Goal: Transaction & Acquisition: Purchase product/service

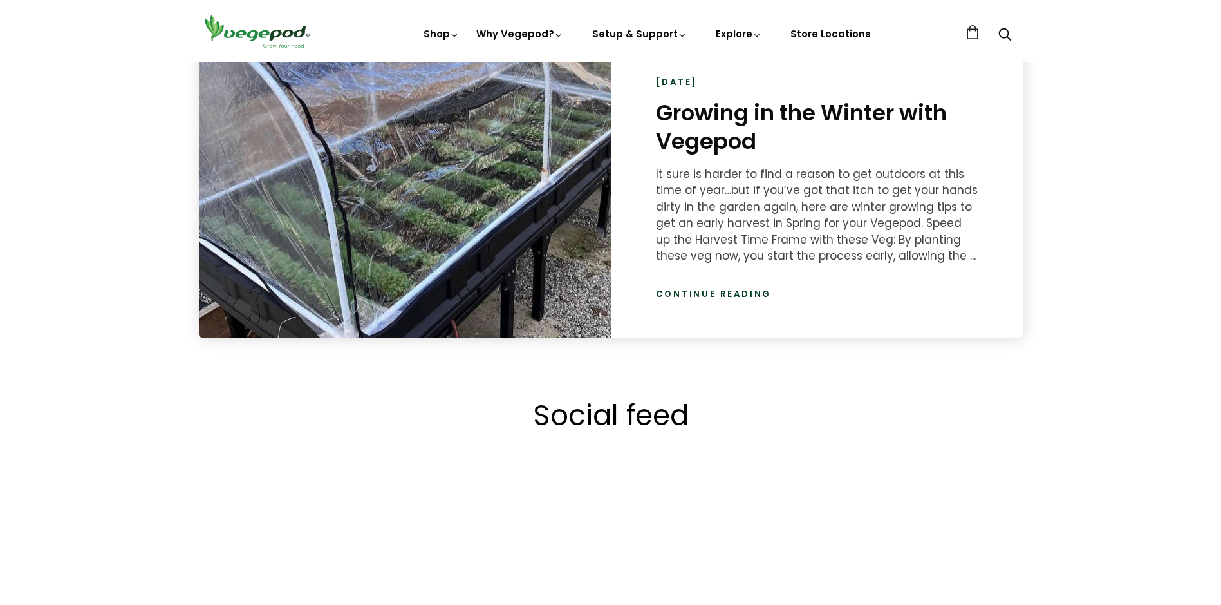
scroll to position [0, 295]
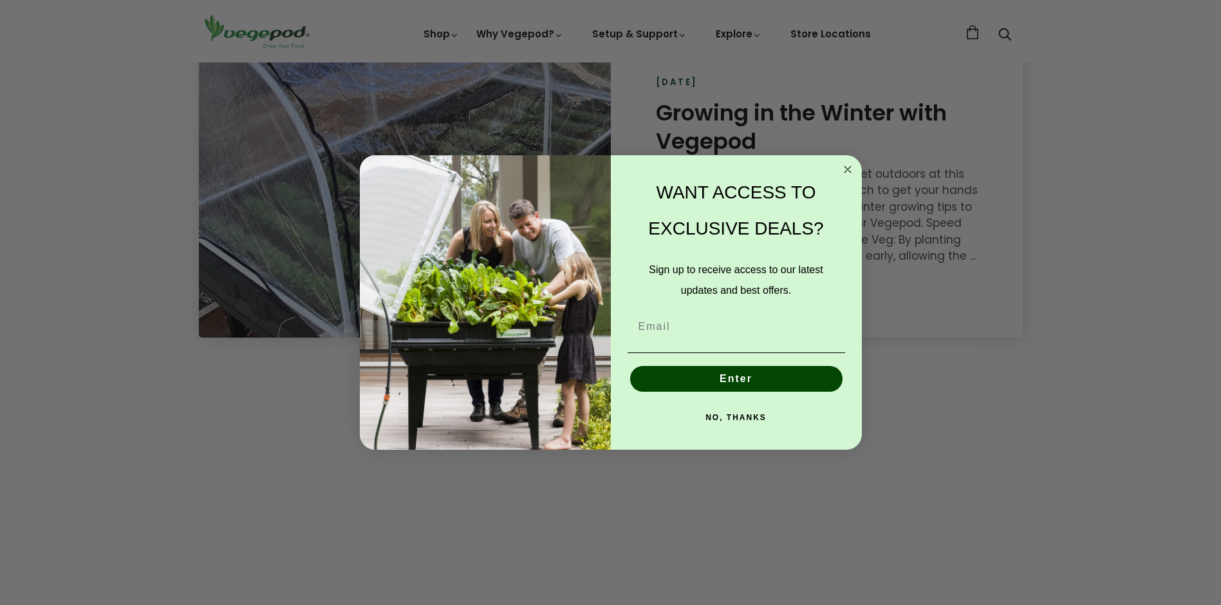
click at [851, 174] on circle "Close dialog" at bounding box center [847, 169] width 15 height 15
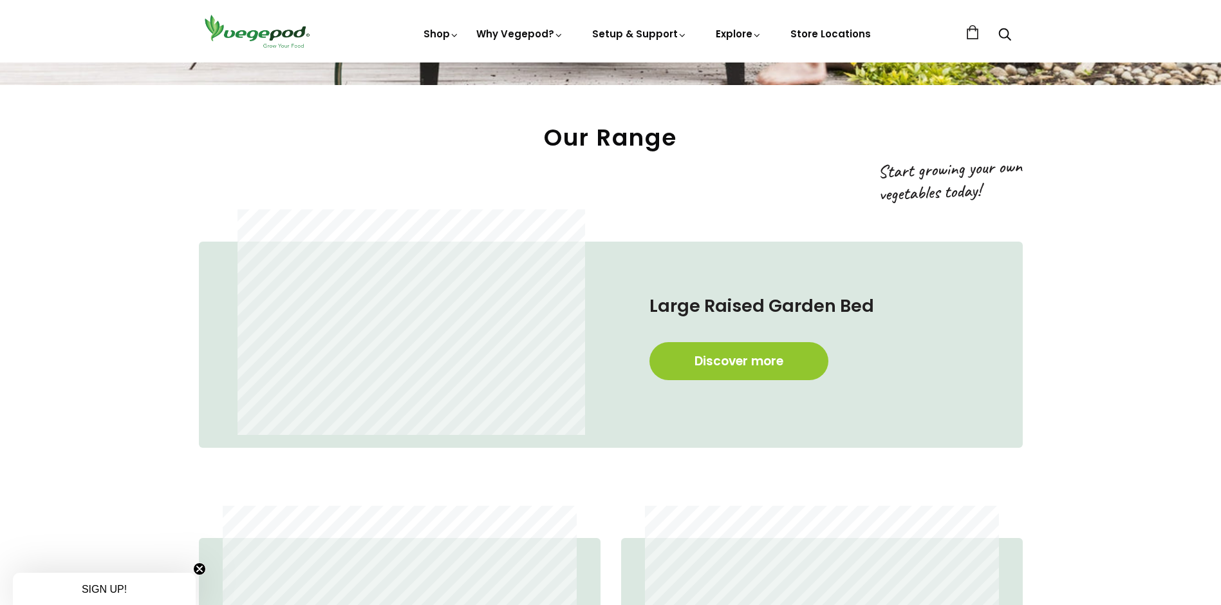
scroll to position [689, 0]
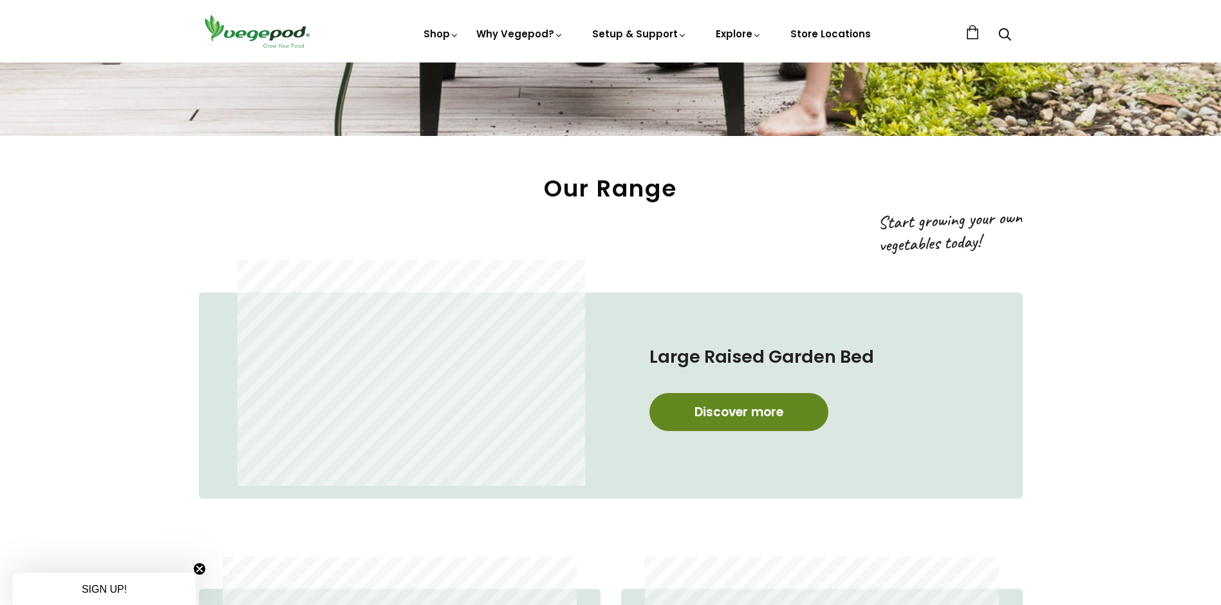
click at [746, 408] on link "Discover more" at bounding box center [739, 412] width 179 height 38
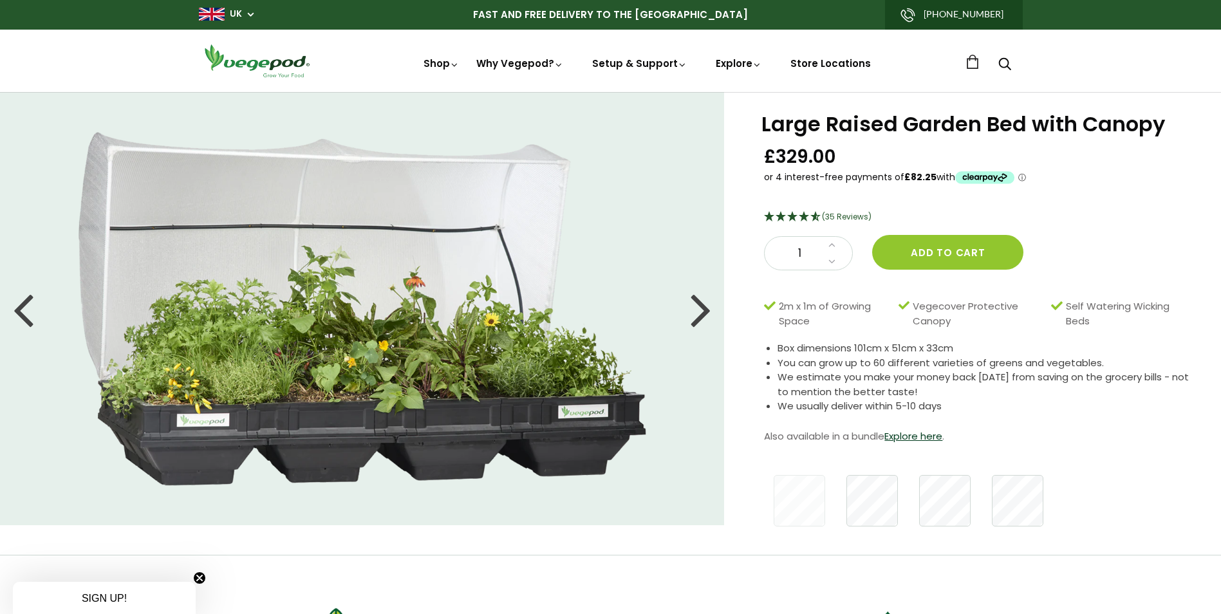
click at [697, 315] on div at bounding box center [701, 309] width 21 height 58
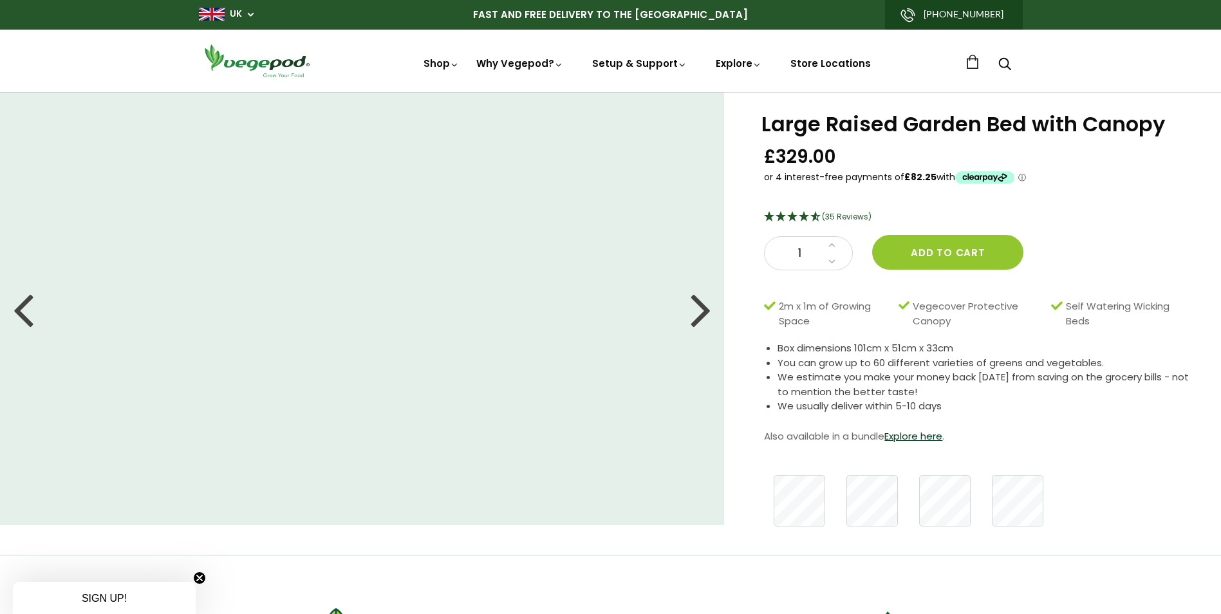
click at [697, 315] on div at bounding box center [701, 309] width 21 height 58
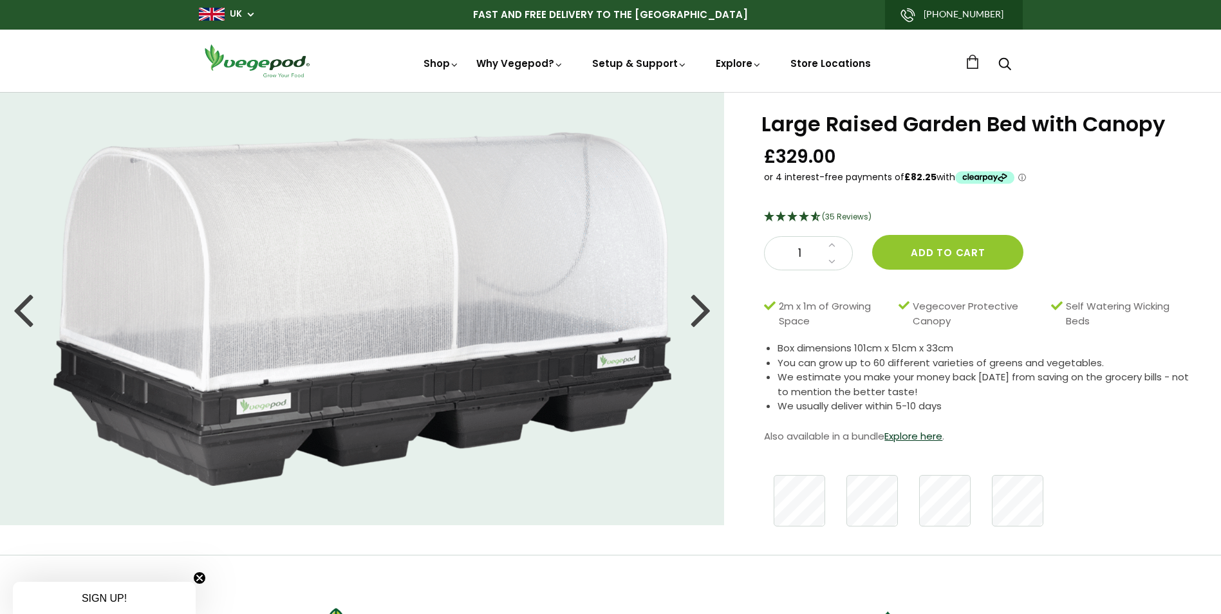
click at [697, 315] on div at bounding box center [701, 309] width 21 height 58
